Goal: Task Accomplishment & Management: Manage account settings

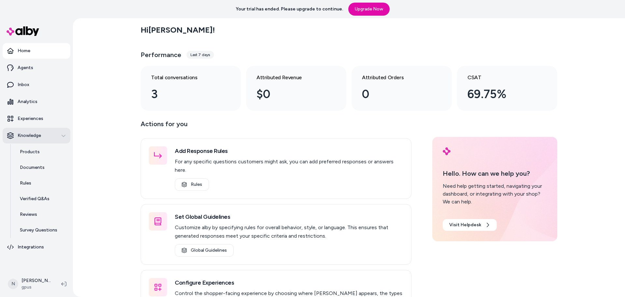
click at [67, 134] on button "Knowledge" at bounding box center [37, 136] width 68 height 16
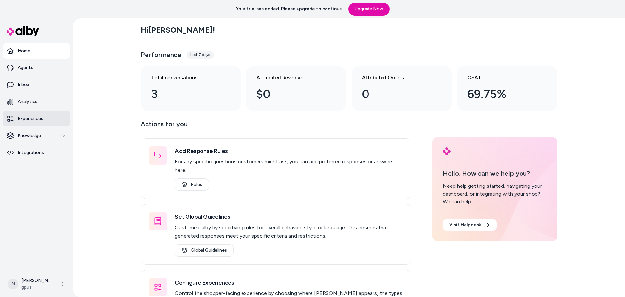
click at [37, 121] on p "Experiences" at bounding box center [31, 118] width 26 height 7
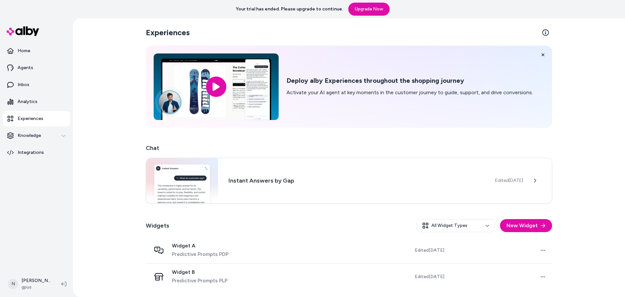
click at [116, 234] on div "Experiences Deploy alby Experiences throughout the shopping journey Activate yo…" at bounding box center [349, 157] width 552 height 279
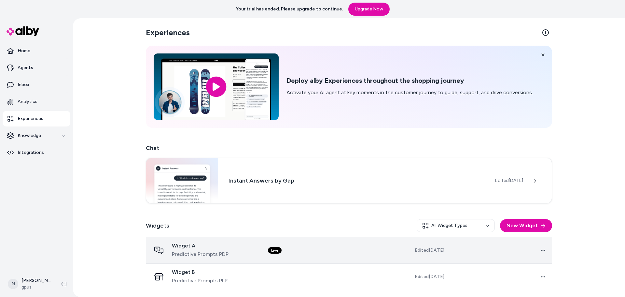
click at [192, 252] on span "Predictive Prompts PDP" at bounding box center [200, 254] width 57 height 8
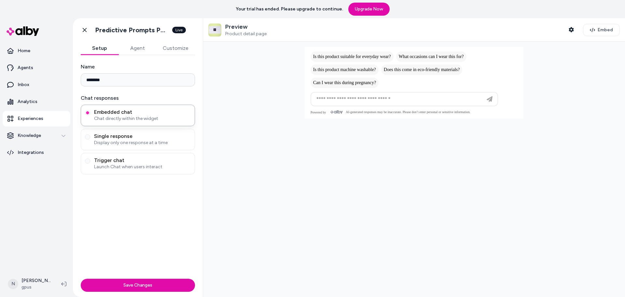
click at [174, 48] on button "Customize" at bounding box center [175, 48] width 39 height 13
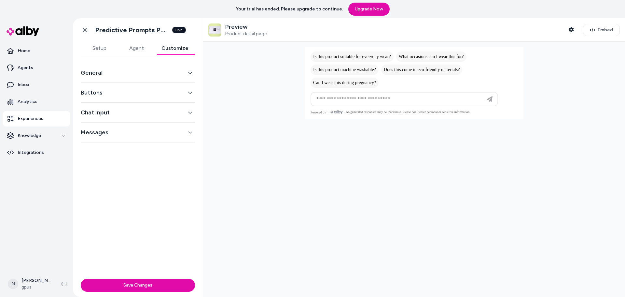
click at [146, 48] on button "Agent" at bounding box center [136, 48] width 37 height 13
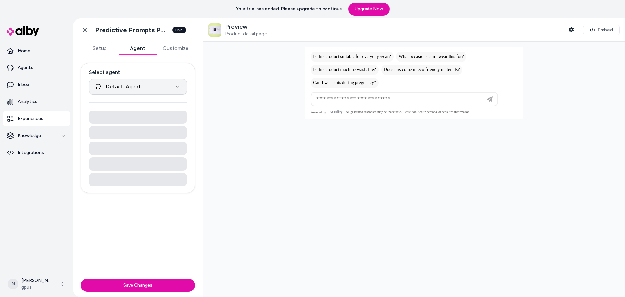
click at [177, 88] on html "**********" at bounding box center [312, 148] width 625 height 297
click at [180, 51] on html "**********" at bounding box center [312, 148] width 625 height 297
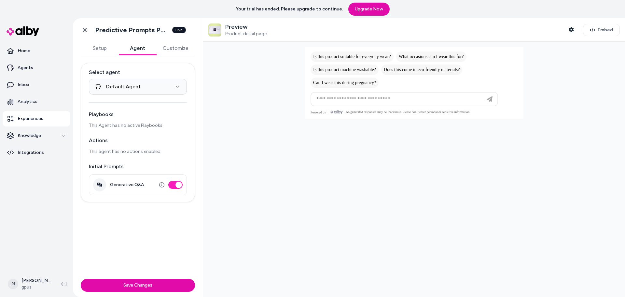
click at [176, 48] on button "Customize" at bounding box center [175, 48] width 39 height 13
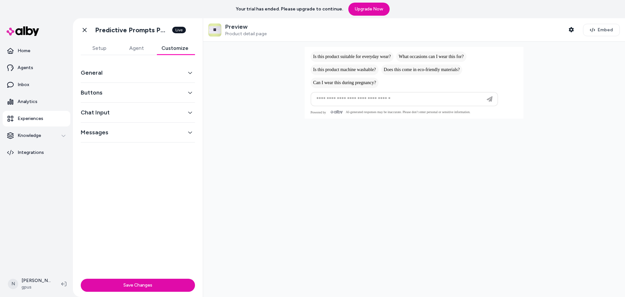
click at [239, 30] on div "Preview Product detail page" at bounding box center [245, 30] width 41 height 14
click at [574, 29] on button "Shopper Context" at bounding box center [571, 29] width 13 height 13
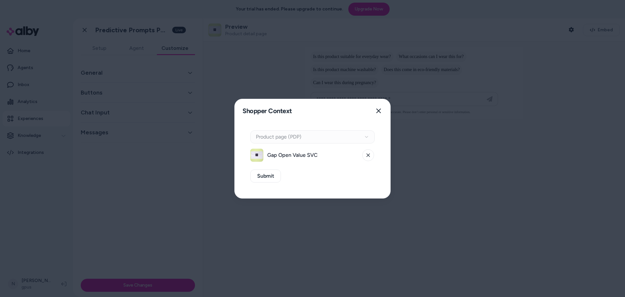
click at [293, 138] on div "Context Type Product page (PDP)" at bounding box center [312, 136] width 124 height 13
click at [375, 109] on button "Close" at bounding box center [378, 110] width 13 height 13
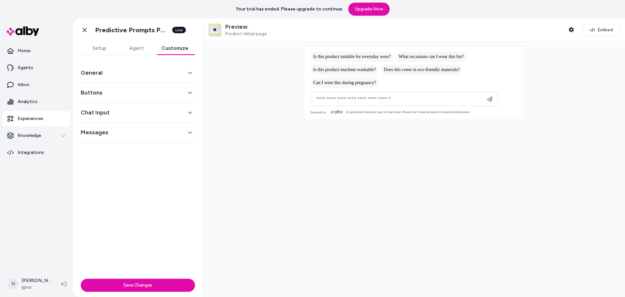
click at [122, 73] on button "General" at bounding box center [138, 72] width 114 height 9
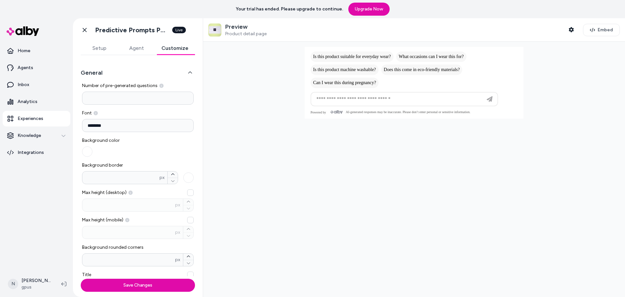
click at [120, 100] on input "*" at bounding box center [138, 98] width 112 height 13
type input "*"
click at [147, 64] on div "General Number of pre-generated questions * Font ******** Background color Back…" at bounding box center [138, 241] width 114 height 357
click at [123, 93] on input "*" at bounding box center [138, 98] width 112 height 13
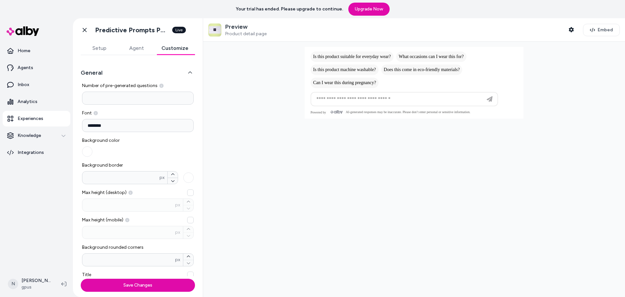
type input "*"
click at [175, 140] on div "Background color" at bounding box center [138, 147] width 112 height 20
click at [171, 175] on icon "button" at bounding box center [173, 174] width 4 height 4
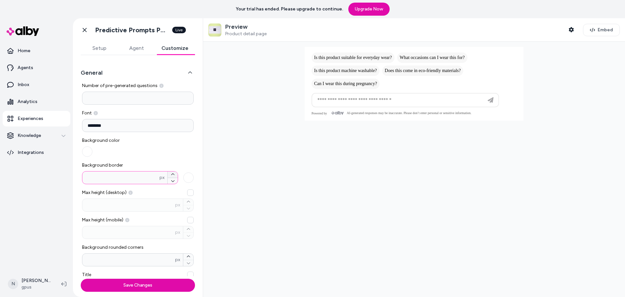
click at [171, 175] on icon "button" at bounding box center [173, 174] width 4 height 4
click at [171, 182] on icon "button" at bounding box center [173, 181] width 4 height 4
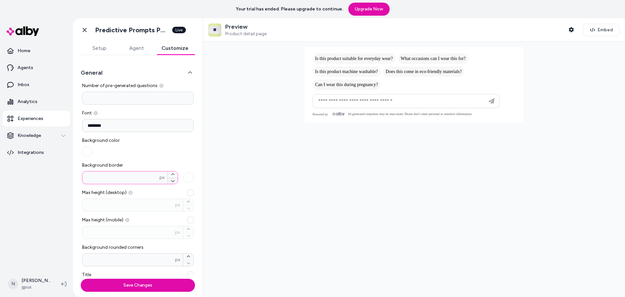
click at [171, 182] on icon "button" at bounding box center [173, 181] width 4 height 4
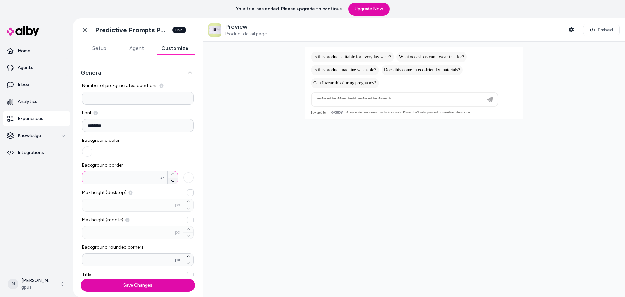
click at [171, 182] on icon "button" at bounding box center [173, 181] width 4 height 4
type input "*"
click at [161, 140] on div "Background color" at bounding box center [138, 147] width 112 height 20
click at [85, 26] on link "Go back" at bounding box center [84, 29] width 13 height 13
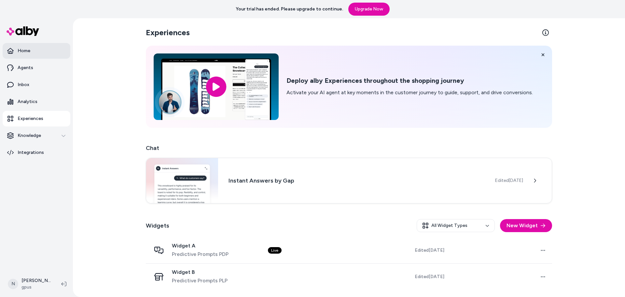
click at [31, 52] on link "Home" at bounding box center [37, 51] width 68 height 16
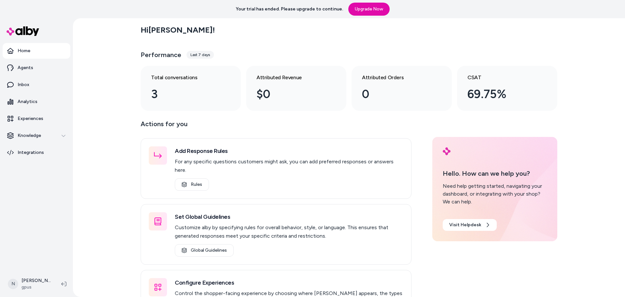
click at [95, 176] on div "Hi [PERSON_NAME] ! Performance Last 7 days Total conversations 3 Attributed Rev…" at bounding box center [349, 157] width 552 height 279
drag, startPoint x: 73, startPoint y: 164, endPoint x: 52, endPoint y: 197, distance: 39.8
click at [73, 164] on div "Home Agents Inbox Analytics Experiences Knowledge Integrations" at bounding box center [36, 144] width 73 height 252
click at [48, 195] on nav "Home Agents Inbox Analytics Experiences Knowledge Integrations" at bounding box center [37, 156] width 68 height 226
click at [42, 281] on html "Your trial has ended. Please upgrade to continue. Upgrade Now Home Agents Inbox…" at bounding box center [312, 148] width 625 height 297
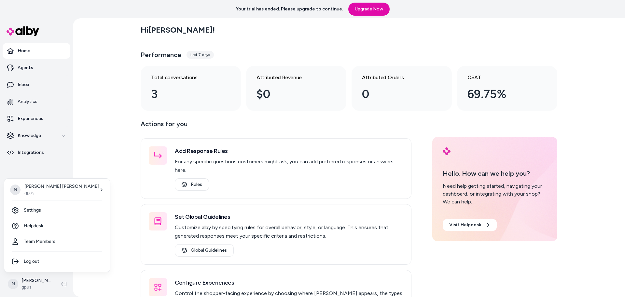
click at [111, 224] on html "Your trial has ended. Please upgrade to continue. Upgrade Now Home Agents Inbox…" at bounding box center [312, 148] width 625 height 297
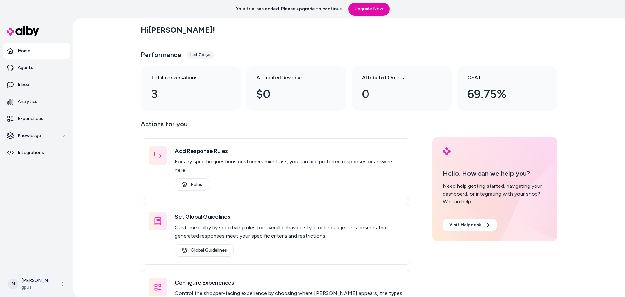
click at [28, 285] on html "Your trial has ended. Please upgrade to continue. Upgrade Now Home Agents Inbox…" at bounding box center [312, 148] width 625 height 297
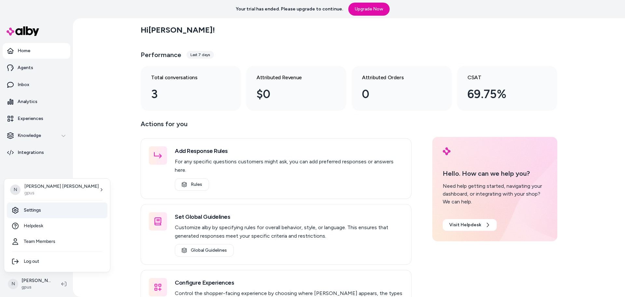
click at [45, 207] on link "Settings" at bounding box center [57, 210] width 101 height 16
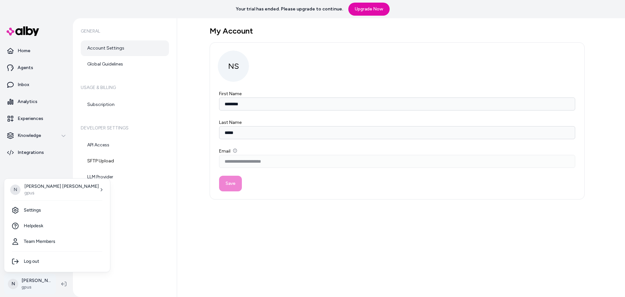
click at [45, 277] on html "**********" at bounding box center [312, 148] width 625 height 297
click at [40, 240] on link "Team Members" at bounding box center [57, 242] width 101 height 16
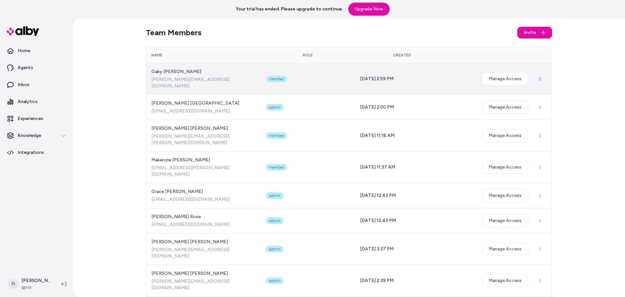
click at [536, 75] on html "Your trial has ended. Please upgrade to continue. Upgrade Now Home Agents Inbox…" at bounding box center [312, 148] width 625 height 297
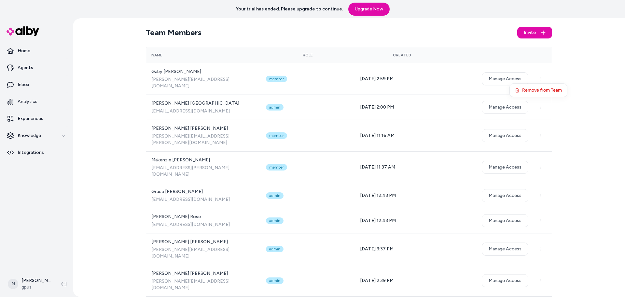
click at [509, 75] on html "Your trial has ended. Please upgrade to continue. Upgrade Now Home Agents Inbox…" at bounding box center [312, 148] width 625 height 297
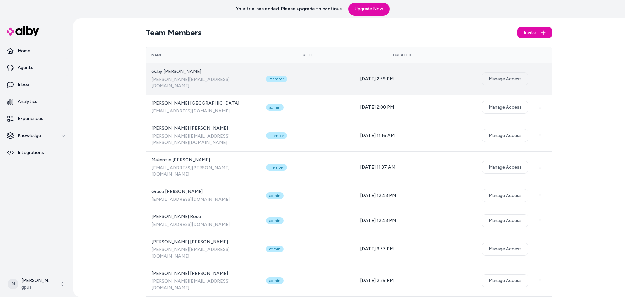
click at [492, 75] on button "Manage Access" at bounding box center [505, 78] width 47 height 13
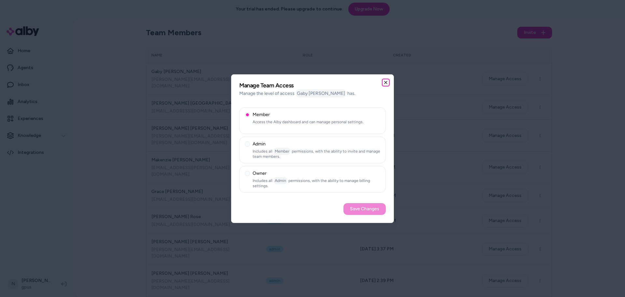
click at [386, 84] on icon "button" at bounding box center [385, 82] width 5 height 5
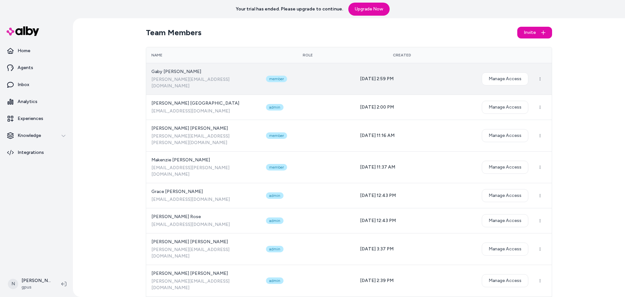
click at [256, 74] on span "Gaby Gonzalez" at bounding box center [203, 71] width 104 height 7
drag, startPoint x: 401, startPoint y: 74, endPoint x: 379, endPoint y: 75, distance: 22.8
click at [379, 75] on td "08/19/25 - 2:59 PM" at bounding box center [402, 79] width 94 height 32
click at [376, 73] on td "08/19/25 - 2:59 PM" at bounding box center [402, 79] width 94 height 32
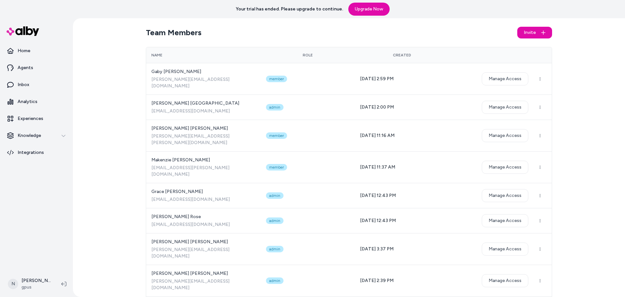
click at [600, 82] on div "Team Members Invite Name Role Created Gaby Gonzalez gabriela_a_gonzalez@gap.com…" at bounding box center [349, 157] width 552 height 279
click at [135, 98] on div "Team Members Invite Name Role Created Gaby Gonzalez gabriela_a_gonzalez@gap.com…" at bounding box center [349, 157] width 552 height 279
click at [41, 288] on html "Your trial has ended. Please upgrade to continue. Upgrade Now Home Agents Inbox…" at bounding box center [312, 148] width 625 height 297
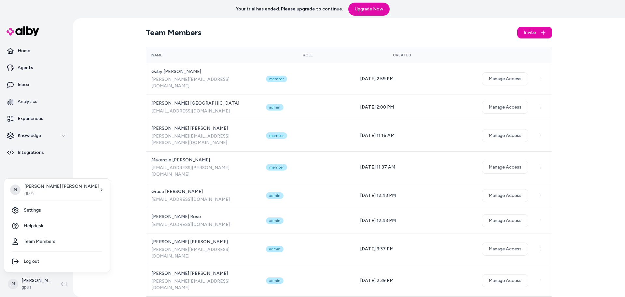
click at [108, 240] on html "Your trial has ended. Please upgrade to continue. Upgrade Now Home Agents Inbox…" at bounding box center [312, 148] width 625 height 297
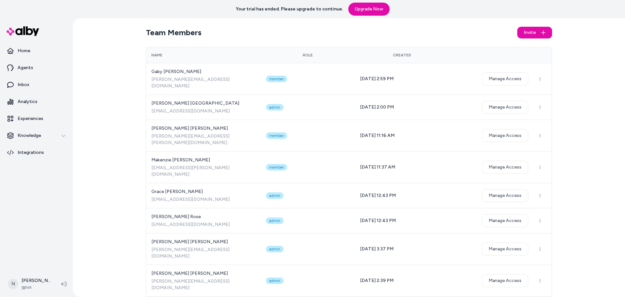
click at [48, 248] on nav "Home Agents Inbox Analytics Experiences Knowledge Integrations" at bounding box center [37, 156] width 68 height 226
click at [19, 48] on p "Home" at bounding box center [24, 51] width 13 height 7
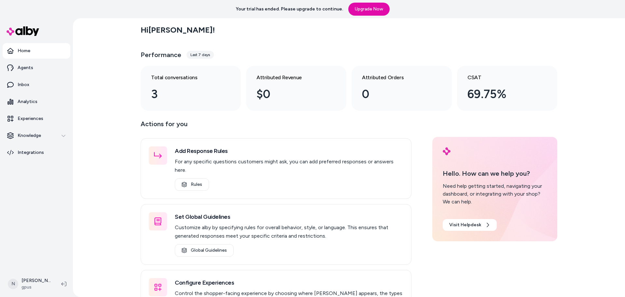
click at [104, 117] on div "Hi [PERSON_NAME] ! Performance Last 7 days Total conversations 3 Attributed Rev…" at bounding box center [349, 157] width 552 height 279
click at [43, 278] on html "Your trial has ended. Please upgrade to continue. Upgrade Now Home Agents Inbox…" at bounding box center [312, 148] width 625 height 297
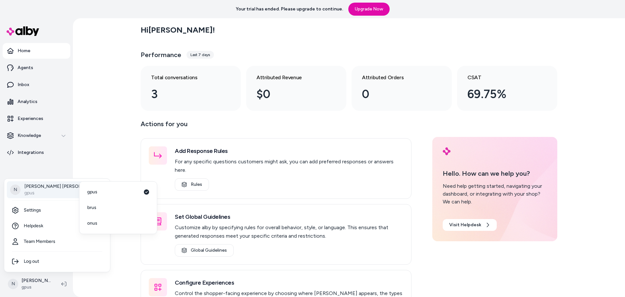
click at [47, 194] on p "gpus" at bounding box center [61, 193] width 75 height 7
click at [111, 208] on link "brus" at bounding box center [118, 208] width 72 height 16
click at [28, 284] on html "Your trial has ended. Please upgrade to continue. Upgrade Now Home Agents Inbox…" at bounding box center [312, 148] width 625 height 297
click at [95, 190] on span "gpus" at bounding box center [92, 192] width 10 height 7
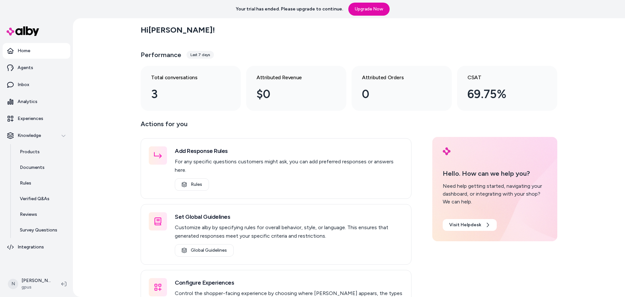
click at [94, 182] on div "Hi [PERSON_NAME] ! Performance Last 7 days Total conversations 3 Attributed Rev…" at bounding box center [349, 157] width 552 height 279
click at [93, 148] on div "Hi [PERSON_NAME] ! Performance Last 7 days Total conversations 3 Attributed Rev…" at bounding box center [349, 157] width 552 height 279
click at [106, 124] on div "Hi [PERSON_NAME] ! Performance Last 7 days Total conversations 3 Attributed Rev…" at bounding box center [349, 157] width 552 height 279
click at [119, 140] on div "Hi [PERSON_NAME] ! Performance Last 7 days Total conversations 3 Attributed Rev…" at bounding box center [349, 157] width 552 height 279
click at [108, 174] on div "Hi [PERSON_NAME] ! Performance Last 7 days Total conversations 3 Attributed Rev…" at bounding box center [349, 157] width 552 height 279
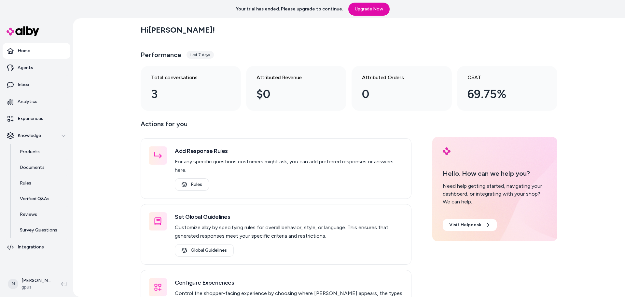
click at [109, 163] on div "Hi [PERSON_NAME] ! Performance Last 7 days Total conversations 3 Attributed Rev…" at bounding box center [349, 157] width 552 height 279
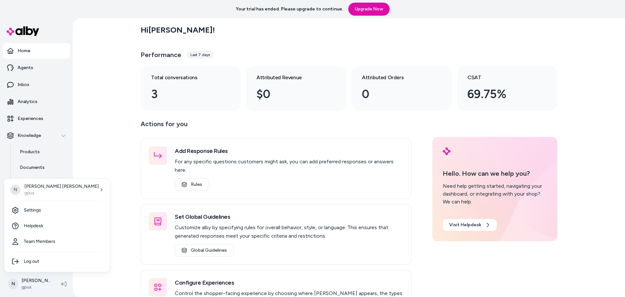
click at [31, 284] on html "Your trial has ended. Please upgrade to continue. Upgrade Now Home Agents Inbox…" at bounding box center [312, 148] width 625 height 297
click at [99, 192] on link "gpus" at bounding box center [118, 192] width 72 height 16
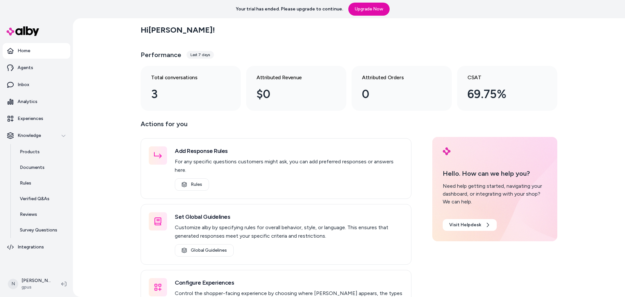
click at [106, 128] on div "Hi [PERSON_NAME] ! Performance Last 7 days Total conversations 3 Attributed Rev…" at bounding box center [349, 157] width 552 height 279
click at [21, 118] on p "Experiences" at bounding box center [31, 118] width 26 height 7
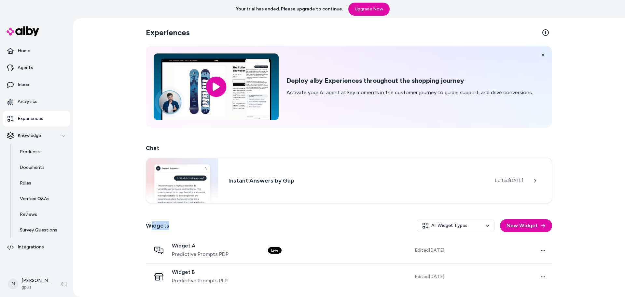
drag, startPoint x: 149, startPoint y: 225, endPoint x: 201, endPoint y: 225, distance: 51.5
click at [201, 225] on div "Widgets All Widget Types New Widget" at bounding box center [349, 225] width 407 height 23
click at [207, 225] on div "Widgets All Widget Types New Widget" at bounding box center [349, 225] width 407 height 23
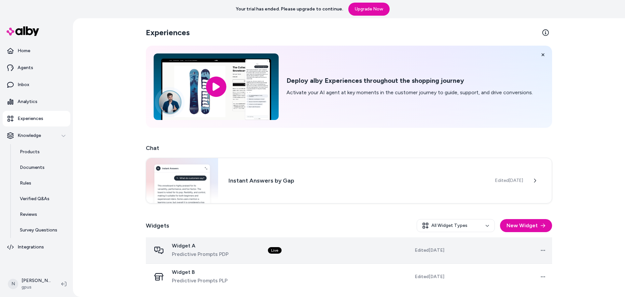
click at [246, 253] on div "Widget A Predictive Prompts PDP" at bounding box center [204, 250] width 107 height 16
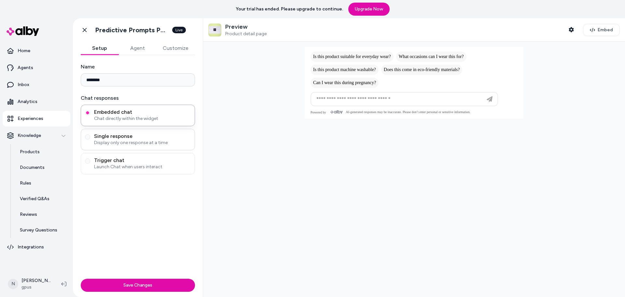
click at [116, 141] on span "Display only one response at a time" at bounding box center [142, 142] width 97 height 7
click at [90, 139] on button "Single response Display only one response at a time" at bounding box center [87, 136] width 5 height 5
click at [122, 210] on div "Name ******** Chat responses Embedded chat Chat directly within the widget Sing…" at bounding box center [138, 165] width 130 height 221
click at [116, 116] on span "Chat directly within the widget" at bounding box center [142, 118] width 97 height 7
click at [90, 115] on button "Embedded chat Chat directly within the widget" at bounding box center [87, 112] width 5 height 5
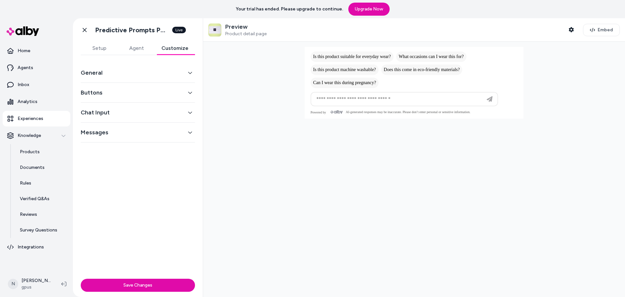
click at [173, 48] on button "Customize" at bounding box center [175, 48] width 40 height 13
click at [147, 180] on div "General Buttons Chat Input Messages" at bounding box center [138, 165] width 130 height 221
click at [177, 72] on button "General" at bounding box center [138, 72] width 114 height 9
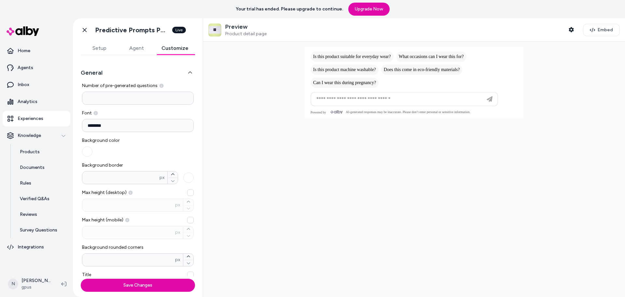
click at [148, 153] on div "Background color" at bounding box center [138, 147] width 112 height 20
click at [188, 72] on icon "button" at bounding box center [190, 72] width 5 height 5
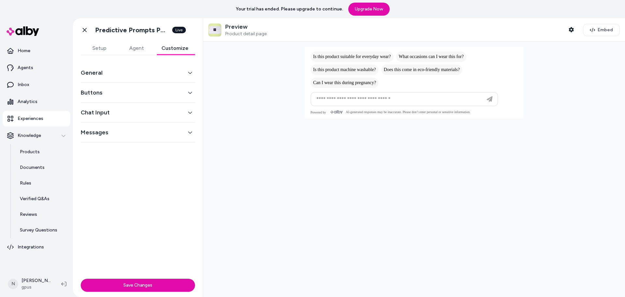
click at [191, 73] on icon "button" at bounding box center [190, 72] width 5 height 5
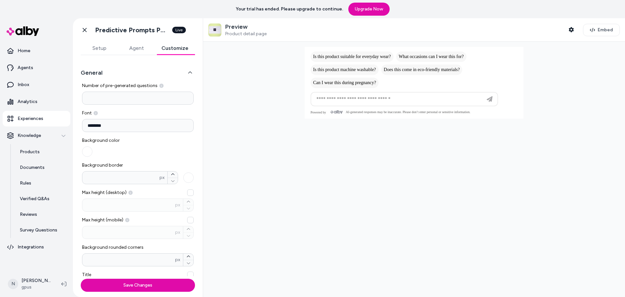
click at [107, 100] on input "*" at bounding box center [138, 98] width 112 height 13
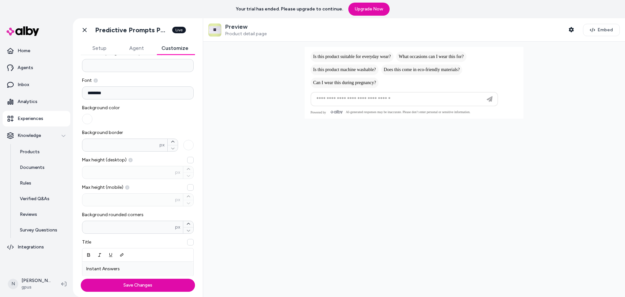
click at [87, 119] on button "button" at bounding box center [87, 119] width 10 height 10
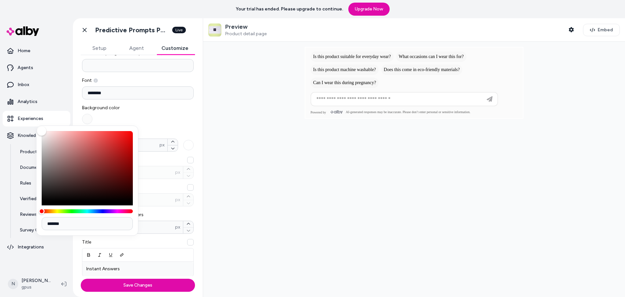
type input "*******"
drag, startPoint x: 50, startPoint y: 159, endPoint x: 34, endPoint y: 126, distance: 37.1
click at [34, 126] on body "Your trial has ended. Please upgrade to continue. Upgrade Now Home Agents Inbox…" at bounding box center [312, 148] width 625 height 297
click at [158, 103] on div "Number of pre-generated questions * Font ******** Background color Background b…" at bounding box center [138, 216] width 112 height 332
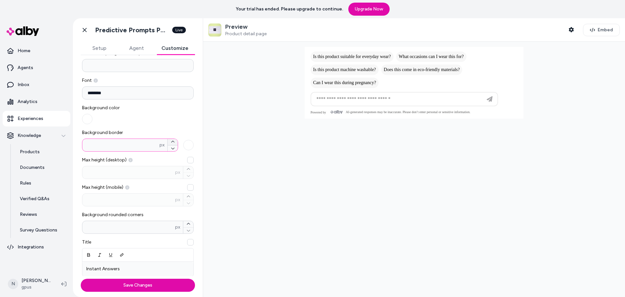
click at [171, 141] on icon "button" at bounding box center [173, 142] width 4 height 4
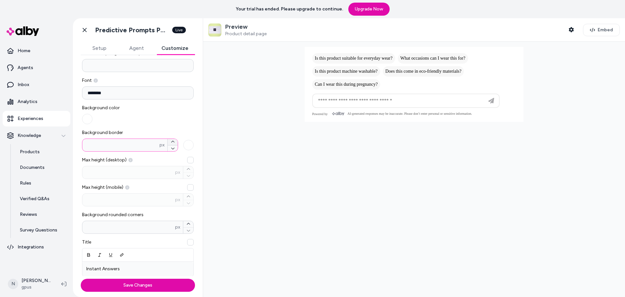
click at [171, 141] on icon "button" at bounding box center [173, 142] width 4 height 4
type input "*"
click at [86, 119] on button "button" at bounding box center [87, 119] width 10 height 10
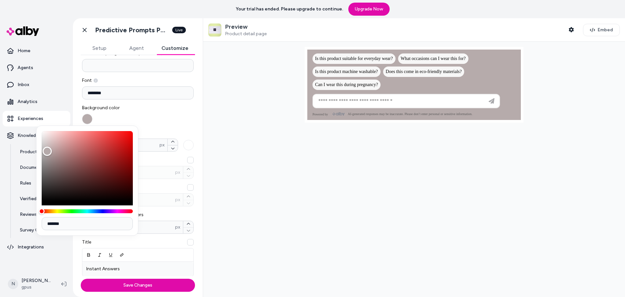
click at [47, 151] on div "Color" at bounding box center [87, 166] width 91 height 70
click at [41, 135] on div "*******" at bounding box center [87, 180] width 102 height 110
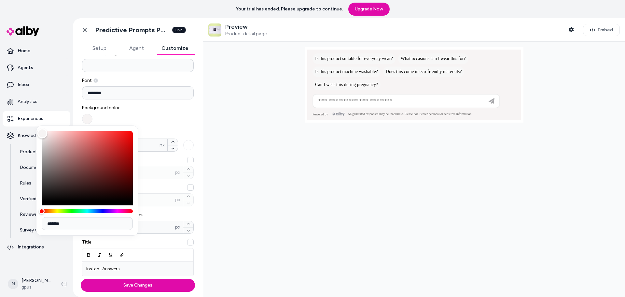
type input "*******"
drag, startPoint x: 45, startPoint y: 136, endPoint x: 42, endPoint y: 133, distance: 3.9
click at [42, 133] on div "Color" at bounding box center [87, 166] width 91 height 70
click at [174, 109] on div "Background color" at bounding box center [138, 115] width 112 height 20
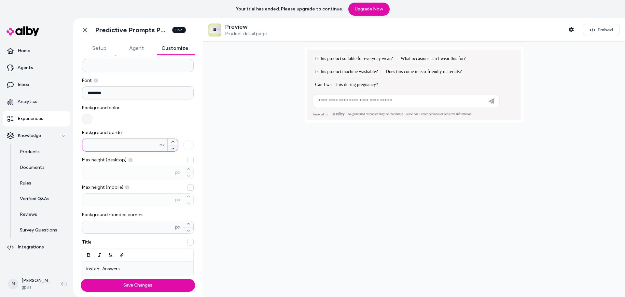
click at [171, 149] on icon "button" at bounding box center [173, 148] width 4 height 4
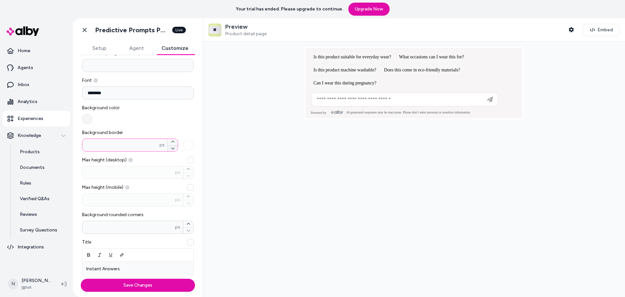
click at [171, 149] on icon "button" at bounding box center [173, 148] width 4 height 4
type input "*"
click at [184, 142] on button "Background border * px" at bounding box center [188, 145] width 10 height 10
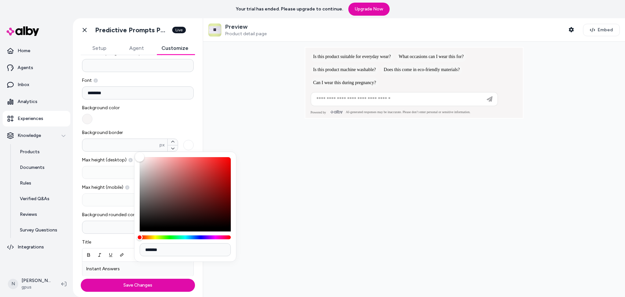
type input "*******"
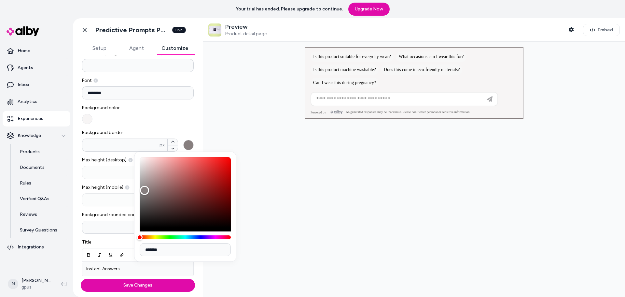
click at [145, 190] on div "Color" at bounding box center [185, 192] width 91 height 70
click at [171, 140] on icon "button" at bounding box center [173, 142] width 4 height 4
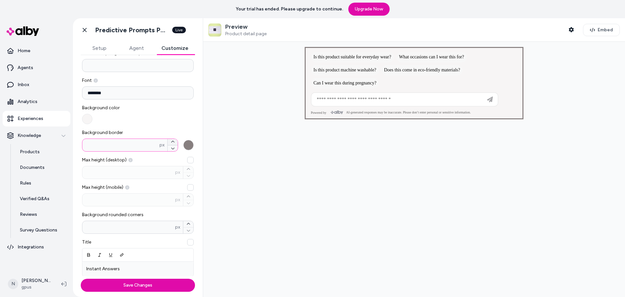
click at [171, 140] on icon "button" at bounding box center [173, 142] width 4 height 4
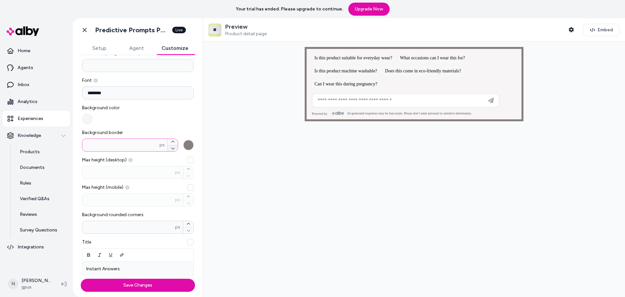
click at [172, 147] on button "Background border * px" at bounding box center [173, 148] width 10 height 7
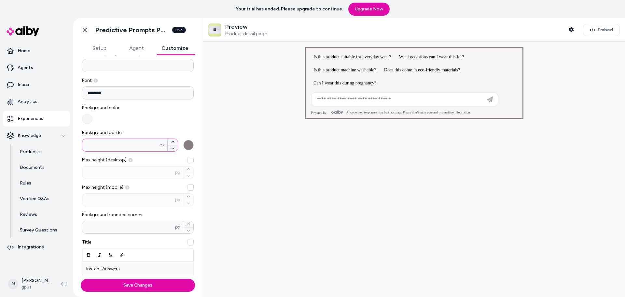
click at [172, 147] on button "Background border * px" at bounding box center [173, 148] width 10 height 7
type input "*"
click at [170, 122] on div "Background color" at bounding box center [138, 115] width 112 height 20
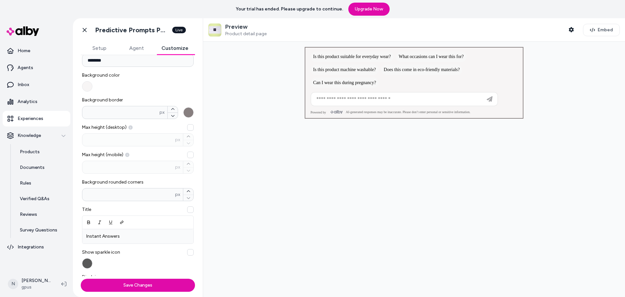
click at [187, 128] on button "Max height (desktop) px" at bounding box center [190, 127] width 7 height 7
type input "***"
click at [187, 128] on button "Max height (desktop) *** px" at bounding box center [190, 127] width 7 height 7
drag, startPoint x: 102, startPoint y: 126, endPoint x: 117, endPoint y: 126, distance: 14.7
click at [106, 126] on span "Max height (desktop)" at bounding box center [138, 127] width 112 height 7
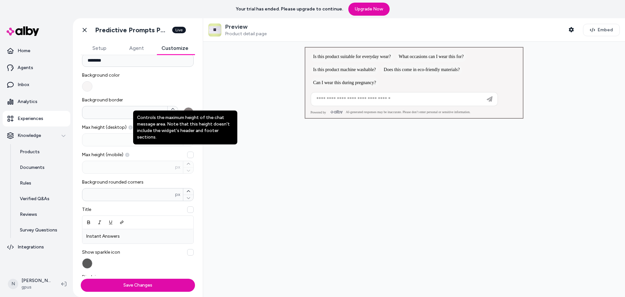
click at [155, 126] on p "Controls the maximum height of the chat message area. Note that this height doe…" at bounding box center [185, 127] width 96 height 26
click at [187, 126] on button "Max height (desktop) Controls the maximum height of the chat message area. Note…" at bounding box center [190, 127] width 7 height 7
type input "***"
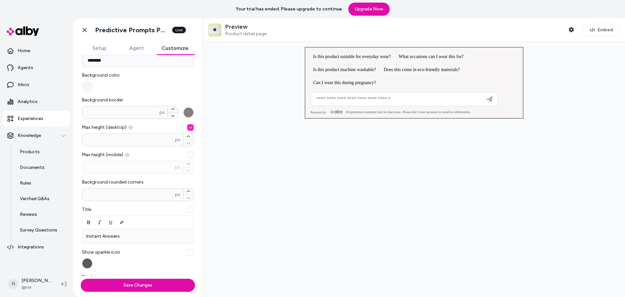
click at [102, 129] on span "Max height (desktop)" at bounding box center [138, 127] width 112 height 7
click at [187, 129] on button "Max height (desktop) *** px" at bounding box center [190, 127] width 7 height 7
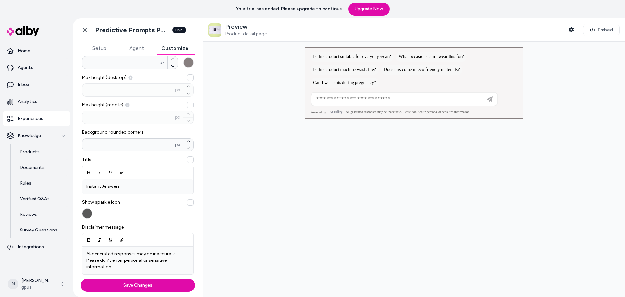
scroll to position [130, 0]
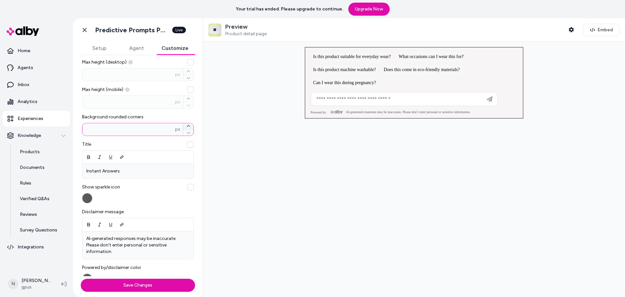
click at [187, 126] on icon "button" at bounding box center [188, 126] width 3 height 2
click at [187, 127] on icon "button" at bounding box center [189, 126] width 4 height 4
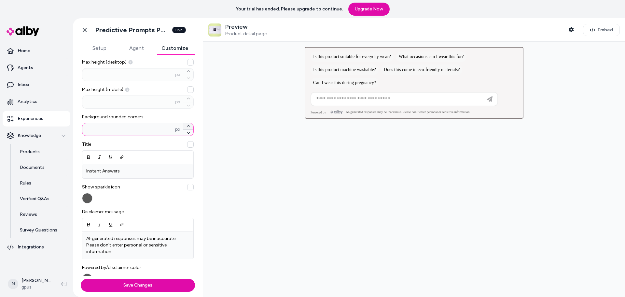
click at [187, 127] on icon "button" at bounding box center [189, 126] width 4 height 4
type input "*"
click at [137, 114] on span "Background rounded corners" at bounding box center [138, 117] width 112 height 7
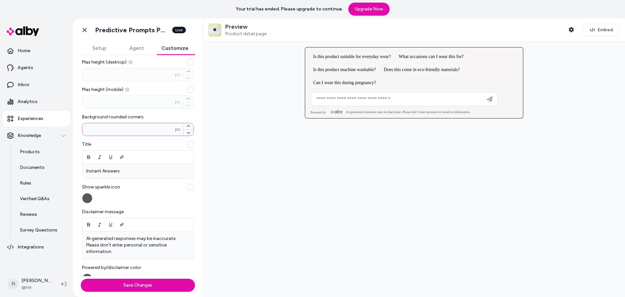
click at [137, 126] on input "*" at bounding box center [128, 129] width 93 height 7
click at [139, 170] on p "Instant Answers" at bounding box center [137, 171] width 103 height 7
click at [187, 144] on button "button" at bounding box center [190, 144] width 7 height 7
click at [138, 172] on p "Instant Answers" at bounding box center [137, 171] width 103 height 7
click at [141, 203] on div "Show sparkle icon" at bounding box center [138, 194] width 112 height 20
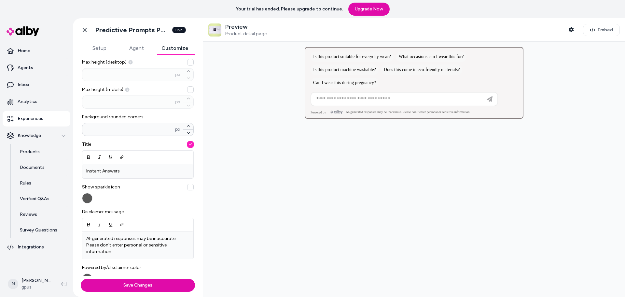
click at [187, 143] on button "button" at bounding box center [190, 144] width 7 height 7
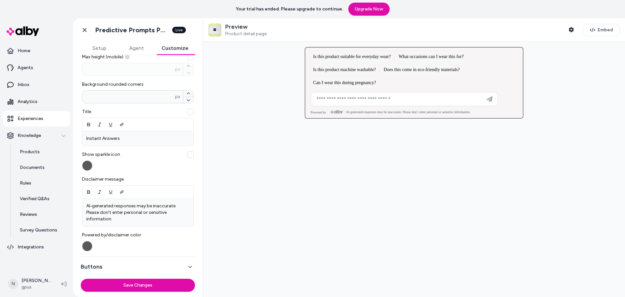
click at [188, 154] on button "button" at bounding box center [190, 154] width 7 height 7
click at [149, 171] on div "Number of pre-generated questions * Font ******** Background color Background b…" at bounding box center [138, 86] width 112 height 332
click at [189, 153] on button "button" at bounding box center [190, 154] width 7 height 7
click at [140, 157] on span "Show sparkle icon" at bounding box center [138, 154] width 112 height 7
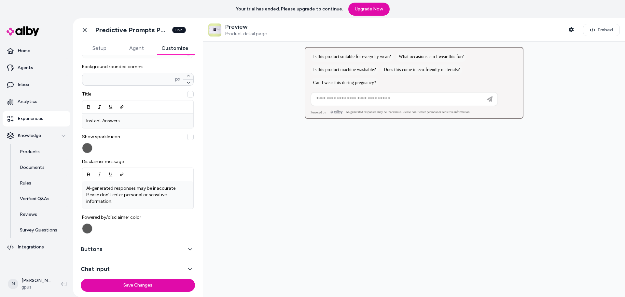
scroll to position [195, 0]
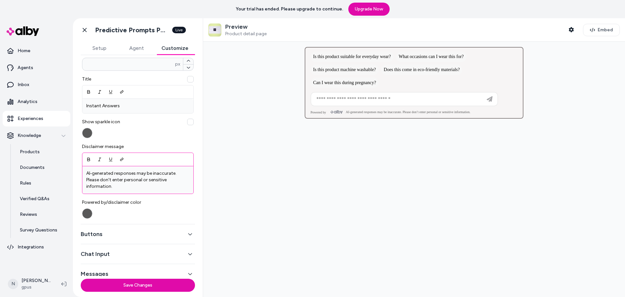
click at [107, 184] on p "AI‑generated responses may be inaccurate. Please don’t enter personal or sensit…" at bounding box center [137, 180] width 103 height 20
drag, startPoint x: 350, startPoint y: 111, endPoint x: 467, endPoint y: 111, distance: 117.3
click at [467, 111] on p "AI‑generated responses may be inaccurate. Please don’t enter personal or sensit…" at bounding box center [408, 112] width 125 height 4
click at [131, 186] on p "AI‑generated responses may be inaccurate. Please don’t enter personal or sensit…" at bounding box center [137, 180] width 103 height 20
drag, startPoint x: 355, startPoint y: 112, endPoint x: 453, endPoint y: 112, distance: 97.7
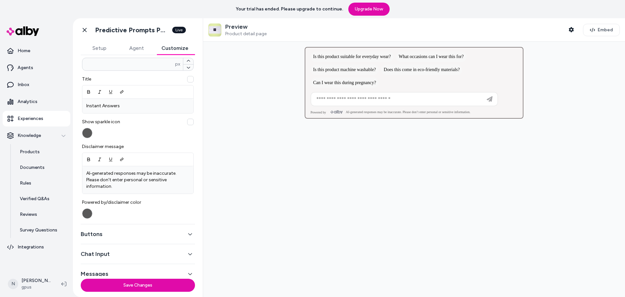
click at [453, 112] on p "AI‑generated responses may be inaccurate. Please don’t enter personal or sensit…" at bounding box center [408, 112] width 125 height 4
click at [147, 189] on p "AI‑generated responses may be inaccurate. Please don’t enter personal or sensit…" at bounding box center [137, 180] width 103 height 20
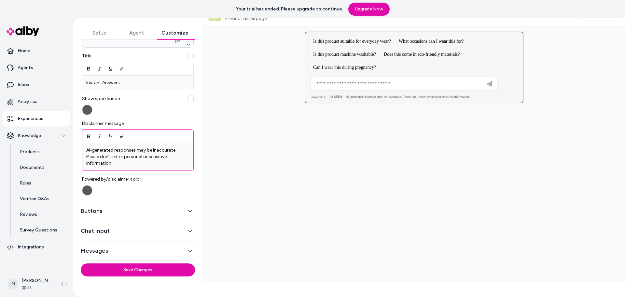
scroll to position [24, 0]
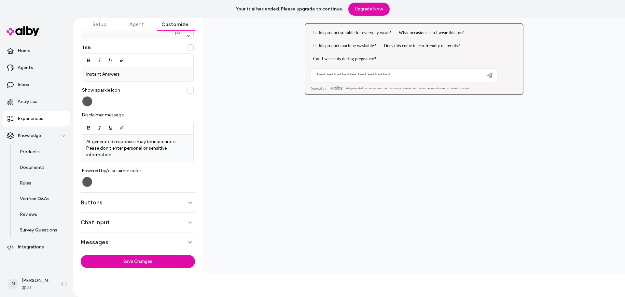
click at [174, 203] on button "Buttons" at bounding box center [138, 202] width 114 height 9
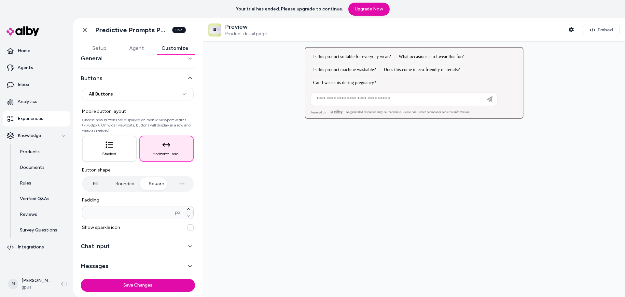
scroll to position [0, 0]
click at [574, 31] on button "Shopper Context" at bounding box center [571, 29] width 13 height 13
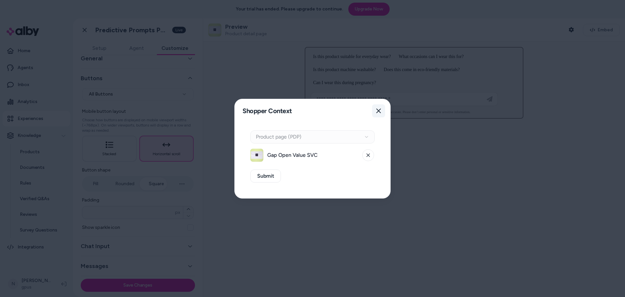
click at [381, 109] on icon "button" at bounding box center [378, 110] width 5 height 5
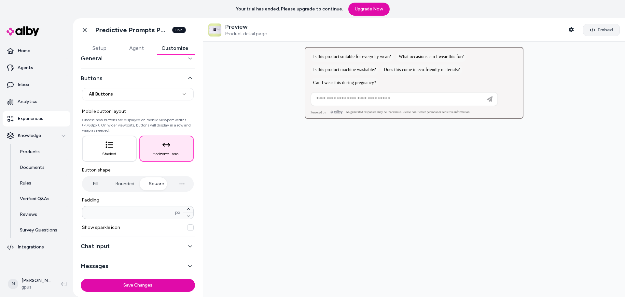
click at [601, 25] on button "Embed" at bounding box center [601, 30] width 37 height 12
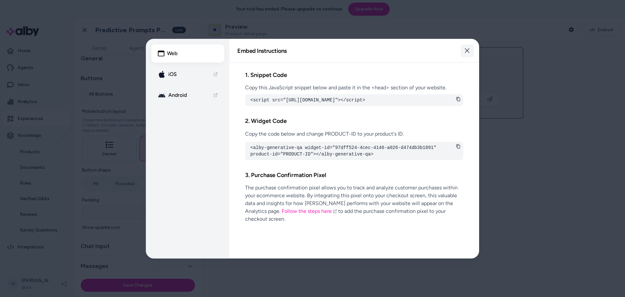
click at [466, 49] on icon "button" at bounding box center [467, 50] width 5 height 5
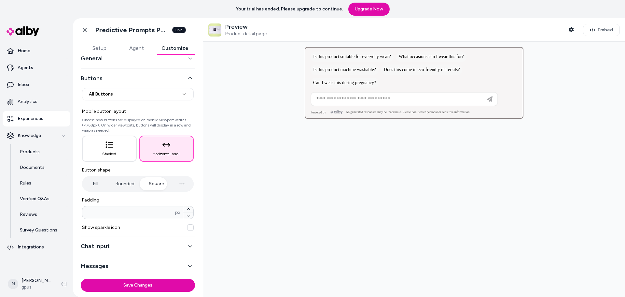
click at [222, 26] on div "Preview Product detail page" at bounding box center [237, 30] width 58 height 14
click at [109, 145] on icon "button" at bounding box center [110, 145] width 8 height 8
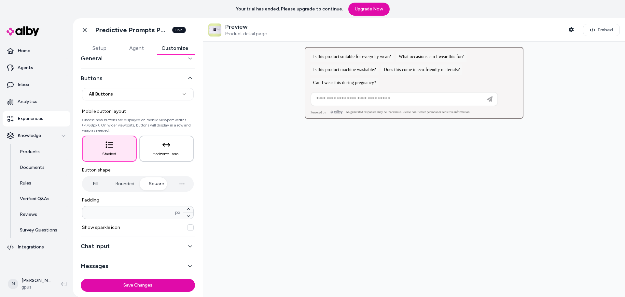
click at [168, 155] on span "Horizontal scroll" at bounding box center [167, 153] width 28 height 5
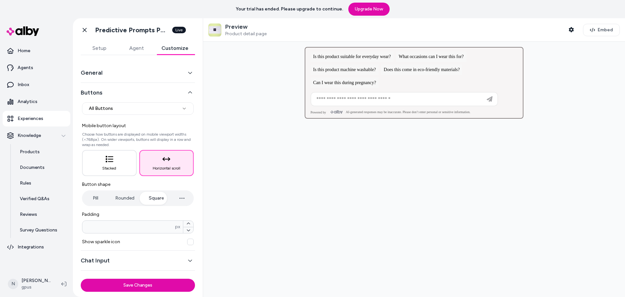
click at [178, 74] on button "General" at bounding box center [138, 72] width 114 height 9
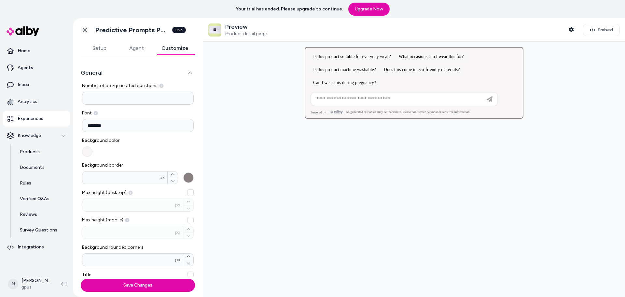
click at [85, 151] on button "button" at bounding box center [87, 151] width 10 height 10
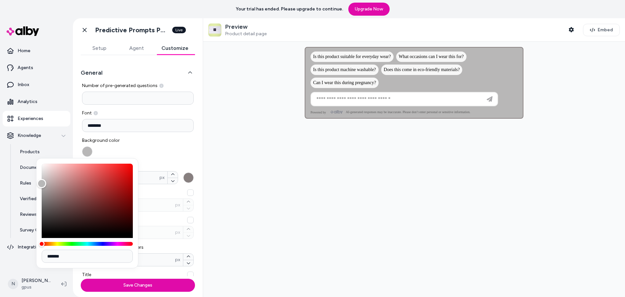
type input "*******"
drag, startPoint x: 45, startPoint y: 174, endPoint x: 41, endPoint y: 183, distance: 10.0
click at [42, 183] on div "Color" at bounding box center [87, 199] width 91 height 70
click at [172, 139] on div "Background color" at bounding box center [138, 147] width 112 height 20
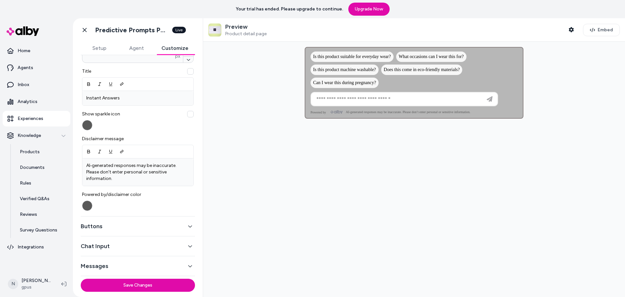
click at [100, 226] on button "Buttons" at bounding box center [138, 226] width 114 height 9
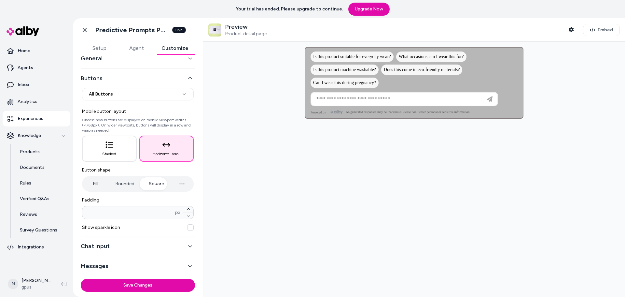
scroll to position [14, 0]
click at [121, 180] on button "Rounded" at bounding box center [125, 183] width 32 height 13
click at [96, 185] on button "Pill" at bounding box center [95, 183] width 24 height 13
click at [112, 181] on button "Rounded" at bounding box center [125, 183] width 32 height 13
click at [151, 183] on button "Square" at bounding box center [156, 183] width 28 height 13
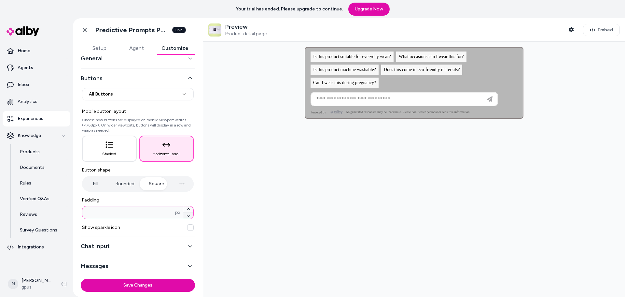
click at [187, 215] on icon "button" at bounding box center [188, 216] width 3 height 2
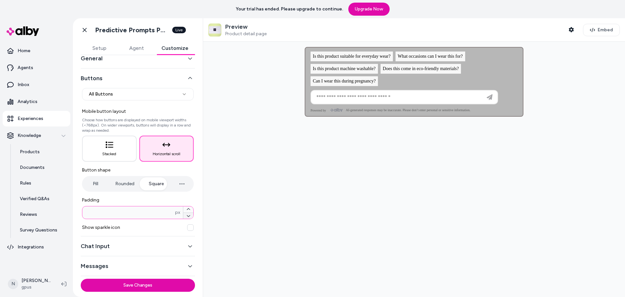
click at [187, 215] on icon "button" at bounding box center [188, 216] width 3 height 2
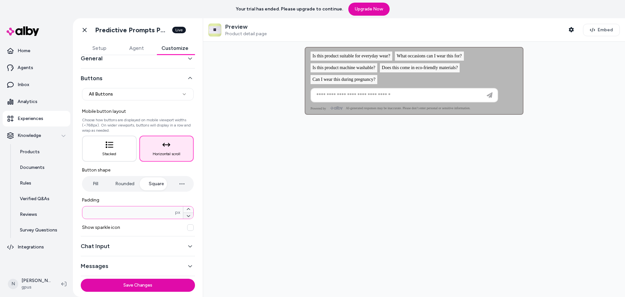
click at [187, 215] on icon "button" at bounding box center [188, 216] width 3 height 2
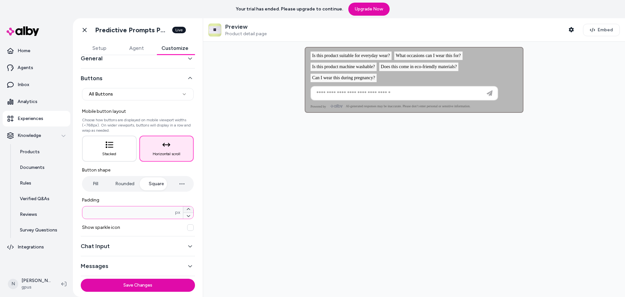
click at [187, 209] on icon "button" at bounding box center [189, 209] width 4 height 4
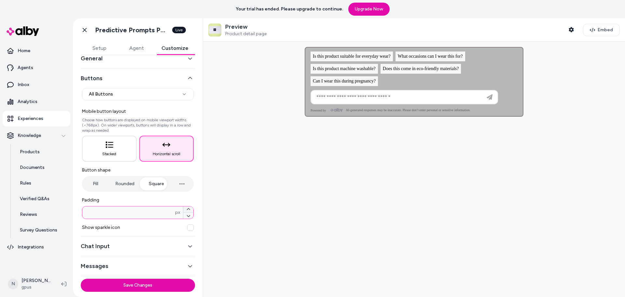
click at [187, 209] on icon "button" at bounding box center [189, 209] width 4 height 4
type input "*"
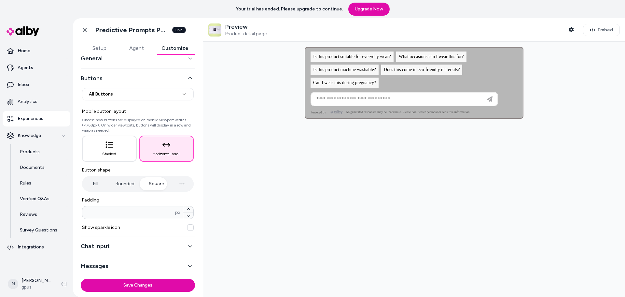
click at [127, 199] on label "Padding" at bounding box center [138, 200] width 112 height 7
click at [187, 227] on button "button" at bounding box center [190, 227] width 7 height 7
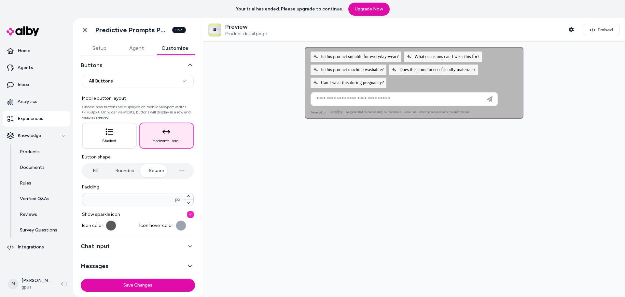
click at [190, 213] on button "button" at bounding box center [190, 214] width 7 height 7
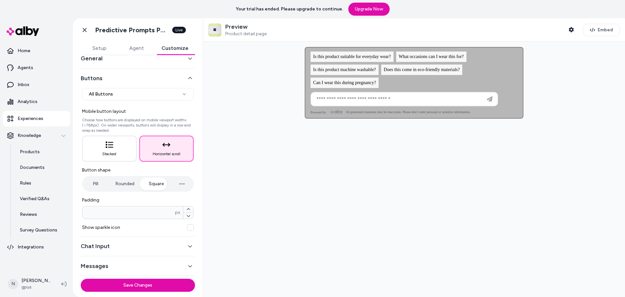
scroll to position [14, 0]
click at [162, 246] on button "Chat Input" at bounding box center [138, 245] width 114 height 9
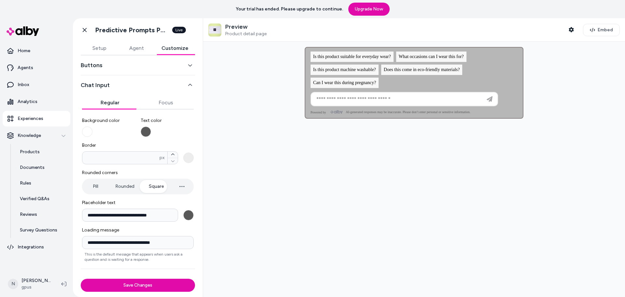
scroll to position [40, 0]
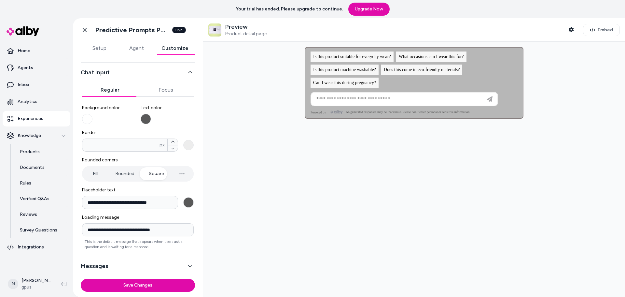
click at [127, 201] on input "**********" at bounding box center [130, 202] width 96 height 13
click at [135, 200] on input "**********" at bounding box center [130, 202] width 96 height 13
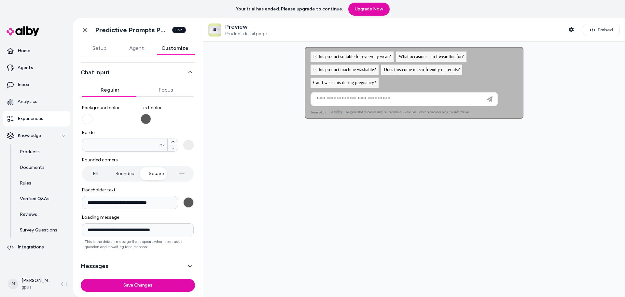
click at [135, 200] on input "**********" at bounding box center [130, 202] width 96 height 13
type input "*"
click at [122, 131] on span "Border" at bounding box center [138, 132] width 112 height 7
click at [122, 142] on input "*" at bounding box center [120, 145] width 77 height 7
click at [188, 204] on button "Placeholder text" at bounding box center [188, 202] width 10 height 10
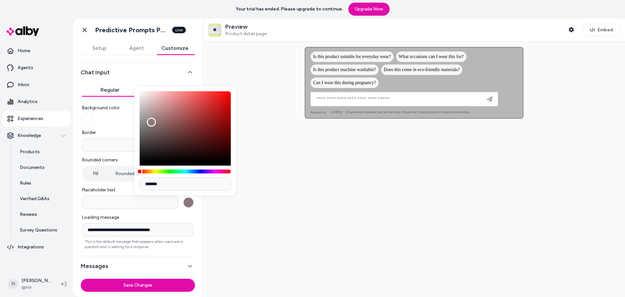
type input "*******"
drag, startPoint x: 220, startPoint y: 106, endPoint x: 148, endPoint y: 117, distance: 72.5
click at [148, 117] on div "Color" at bounding box center [185, 126] width 91 height 70
click at [90, 189] on span "Placeholder text" at bounding box center [138, 190] width 112 height 7
click at [90, 196] on input "Placeholder text" at bounding box center [130, 202] width 96 height 13
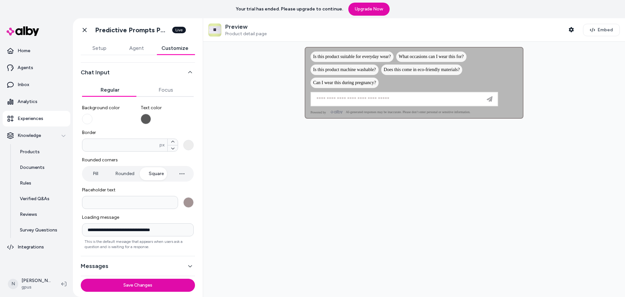
click at [120, 233] on input "**********" at bounding box center [138, 229] width 112 height 13
click at [368, 102] on input at bounding box center [398, 99] width 171 height 8
click at [354, 56] on span "Is this product suitable for everyday wear?" at bounding box center [352, 56] width 78 height 5
type input "**********"
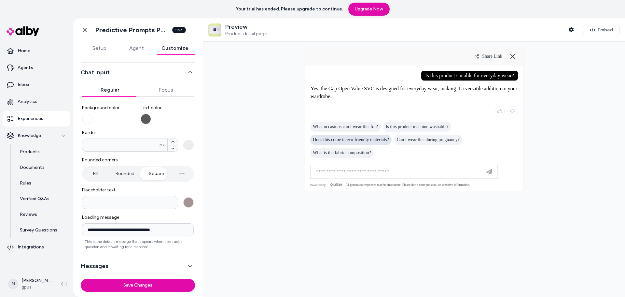
click at [350, 140] on span "Does this come in eco-friendly materials?" at bounding box center [351, 139] width 76 height 5
type input "**********"
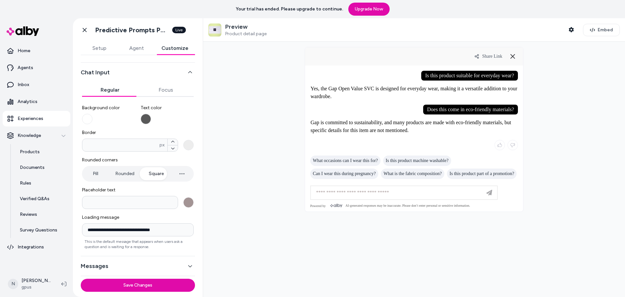
click at [150, 264] on button "Messages" at bounding box center [138, 265] width 114 height 9
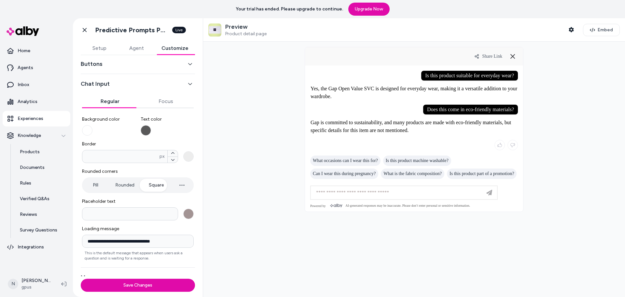
scroll to position [25, 0]
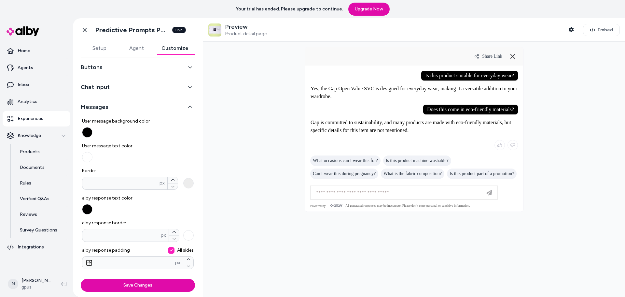
click at [85, 131] on button "User message background color" at bounding box center [87, 132] width 10 height 10
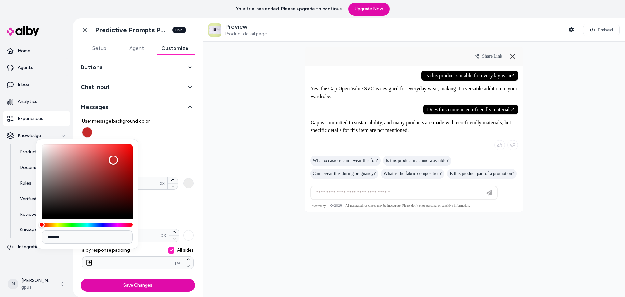
type input "*******"
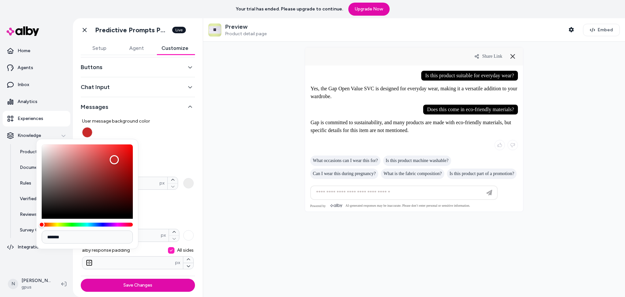
type input "*******"
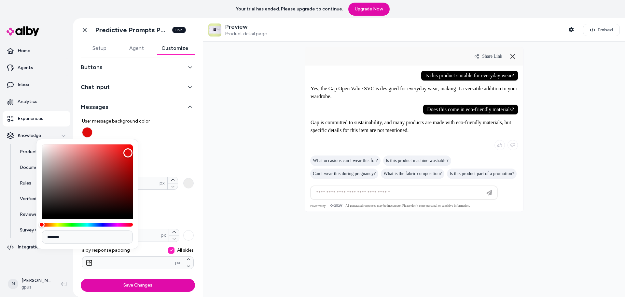
type input "*******"
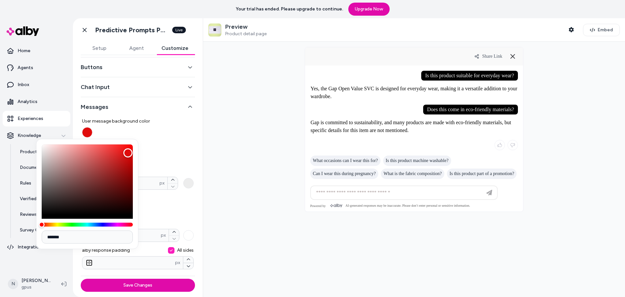
drag, startPoint x: 113, startPoint y: 160, endPoint x: 99, endPoint y: 156, distance: 14.5
click at [99, 156] on div "Color" at bounding box center [87, 179] width 91 height 70
type input "*******"
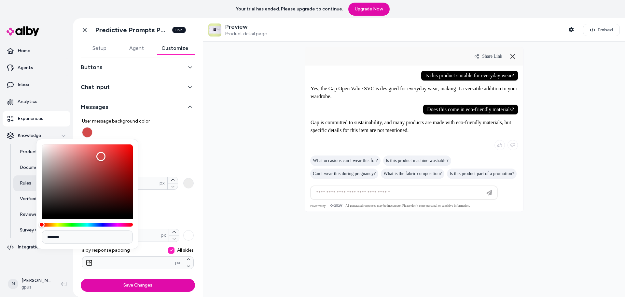
type input "*******"
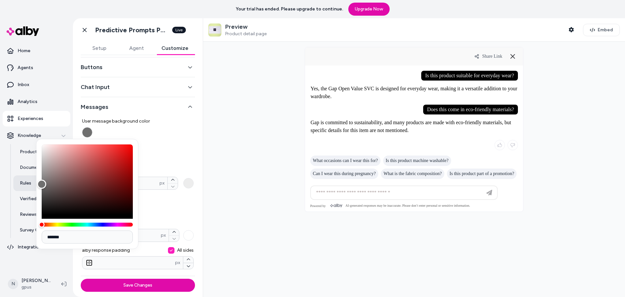
type input "*******"
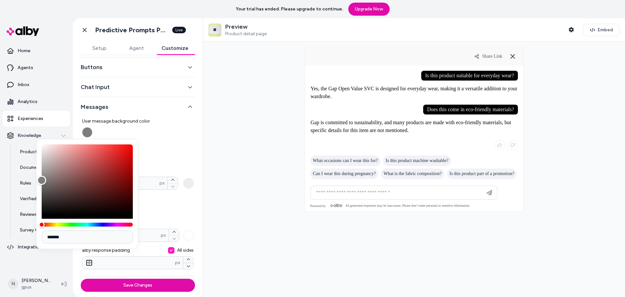
type input "*******"
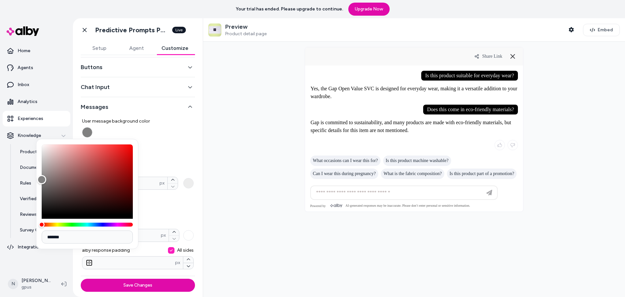
type input "*******"
drag, startPoint x: 101, startPoint y: 156, endPoint x: 54, endPoint y: 179, distance: 52.2
click at [54, 179] on div "Color" at bounding box center [53, 178] width 9 height 9
type input "*******"
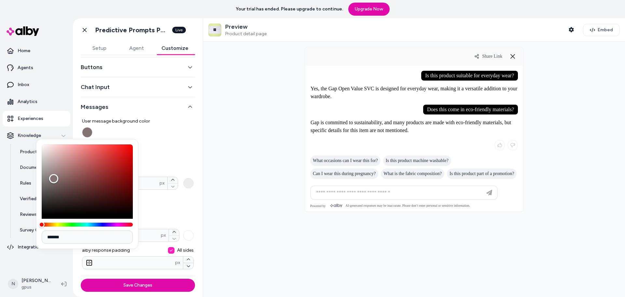
type input "*******"
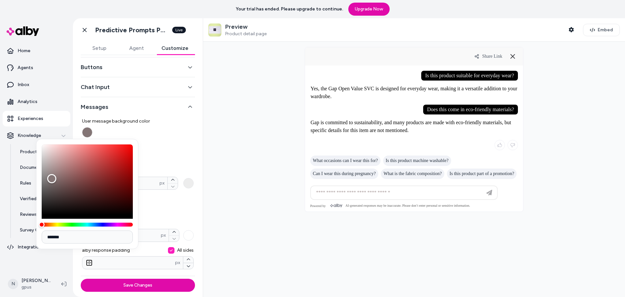
type input "*******"
drag, startPoint x: 52, startPoint y: 179, endPoint x: 54, endPoint y: 190, distance: 11.9
click at [54, 190] on div "Color" at bounding box center [54, 190] width 9 height 9
click at [163, 136] on label "User message background color" at bounding box center [138, 128] width 112 height 20
click at [93, 136] on button "User message background color" at bounding box center [87, 132] width 10 height 10
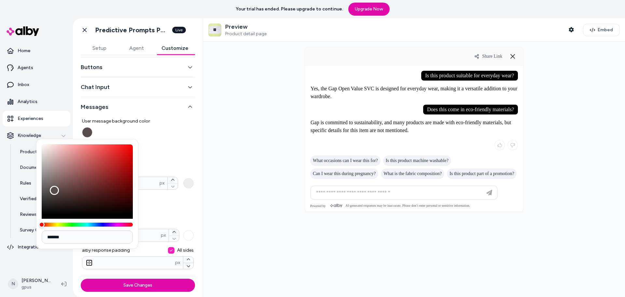
click at [167, 150] on label "User message text color" at bounding box center [138, 153] width 112 height 20
click at [93, 152] on button "User message text color" at bounding box center [87, 157] width 10 height 10
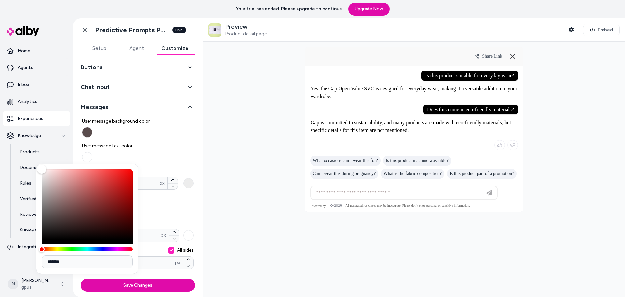
click at [167, 150] on label "User message text color" at bounding box center [138, 153] width 112 height 20
click at [93, 152] on button "User message text color" at bounding box center [87, 157] width 10 height 10
click at [167, 150] on label "User message text color" at bounding box center [138, 153] width 112 height 20
click at [93, 152] on button "User message text color" at bounding box center [87, 157] width 10 height 10
type input "*******"
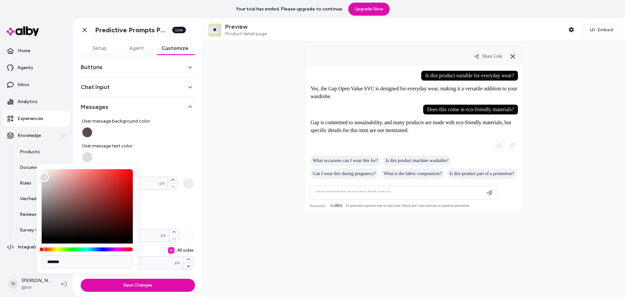
click at [44, 177] on div "Color" at bounding box center [87, 204] width 91 height 70
click at [170, 144] on span "User message text color" at bounding box center [138, 146] width 112 height 7
click at [93, 152] on button "User message text color" at bounding box center [87, 157] width 10 height 10
click at [91, 133] on button "User message background color" at bounding box center [87, 132] width 10 height 10
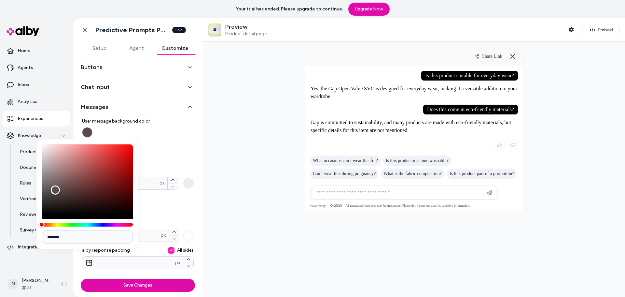
click at [188, 107] on icon "button" at bounding box center [190, 107] width 4 height 2
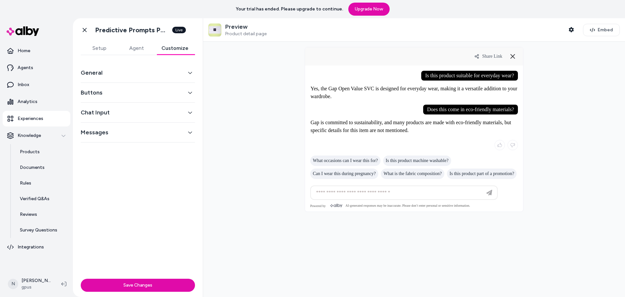
click at [187, 131] on button "Messages" at bounding box center [138, 132] width 114 height 9
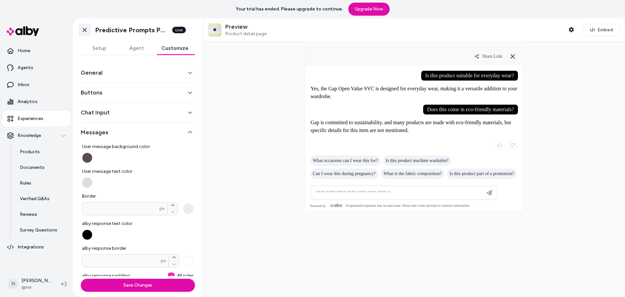
click at [85, 30] on icon at bounding box center [85, 30] width 4 height 4
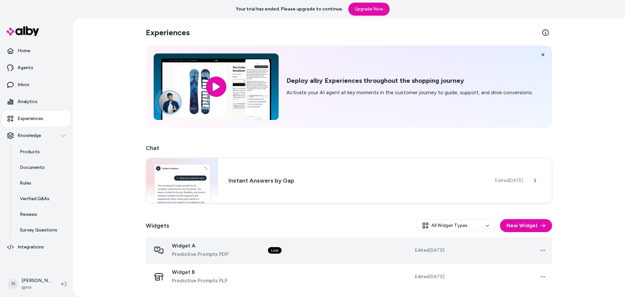
click at [257, 253] on div "Widget A Predictive Prompts PDP" at bounding box center [204, 250] width 107 height 16
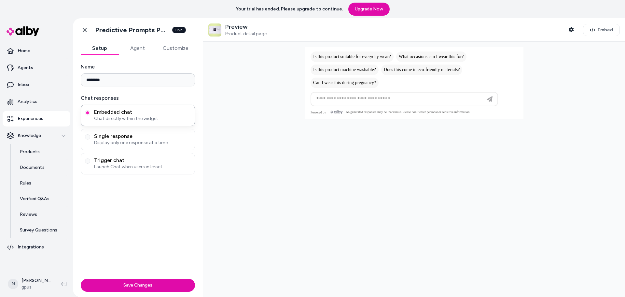
click at [168, 46] on button "Customize" at bounding box center [175, 48] width 39 height 13
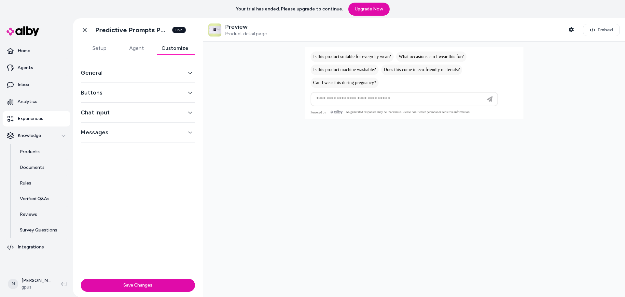
click at [153, 221] on div "General Buttons Chat Input Messages" at bounding box center [138, 165] width 130 height 221
click at [154, 200] on div "General Buttons Chat Input Messages" at bounding box center [138, 165] width 130 height 221
click at [23, 83] on p "Inbox" at bounding box center [24, 84] width 12 height 7
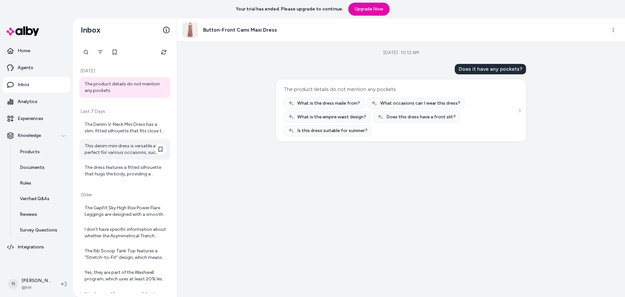
click at [117, 145] on div "This denim mini dress is versatile and perfect for various occasions, such as c…" at bounding box center [126, 149] width 82 height 13
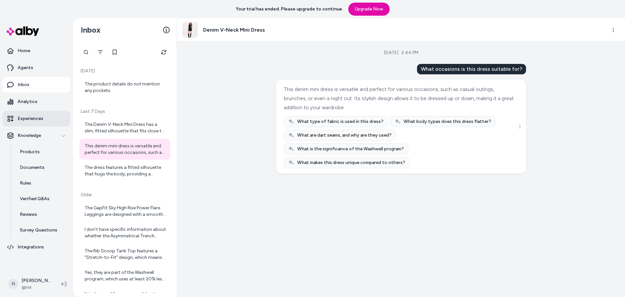
click at [29, 121] on p "Experiences" at bounding box center [31, 118] width 26 height 7
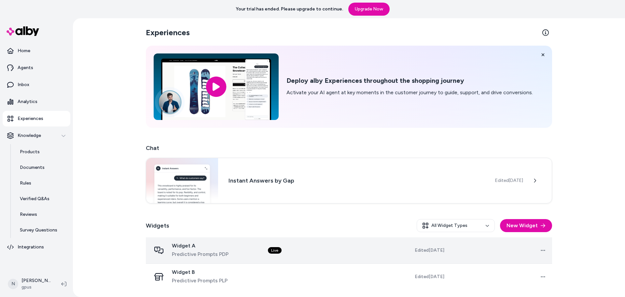
click at [167, 256] on div "Widget A Predictive Prompts PDP" at bounding box center [204, 250] width 107 height 16
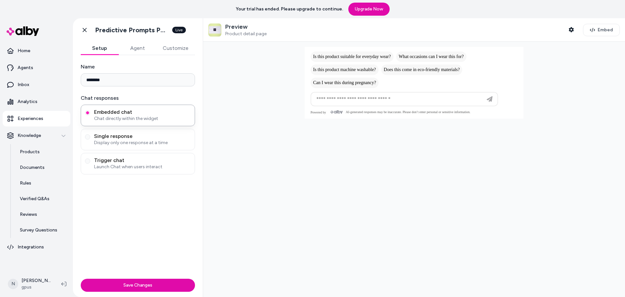
click at [169, 51] on button "Customize" at bounding box center [175, 48] width 39 height 13
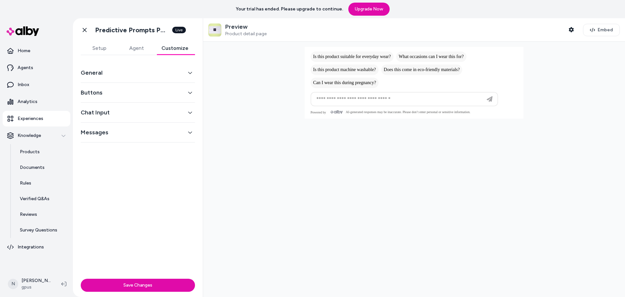
click at [139, 81] on div "General" at bounding box center [138, 73] width 114 height 20
click at [131, 93] on button "Buttons" at bounding box center [138, 92] width 114 height 9
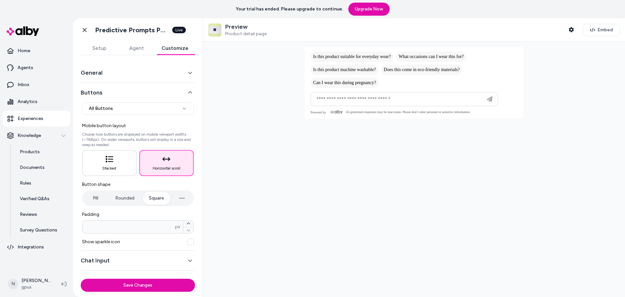
click at [134, 73] on button "General" at bounding box center [138, 72] width 114 height 9
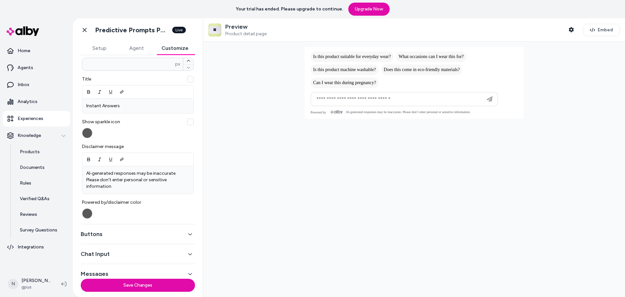
scroll to position [203, 0]
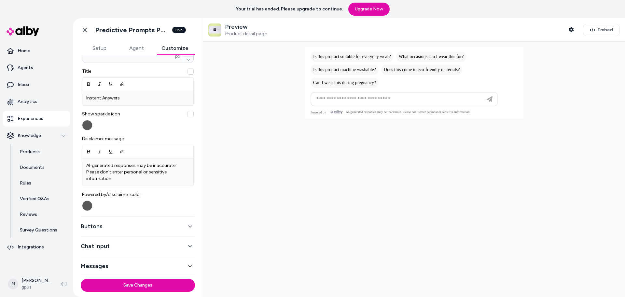
click at [139, 265] on button "Messages" at bounding box center [138, 265] width 114 height 9
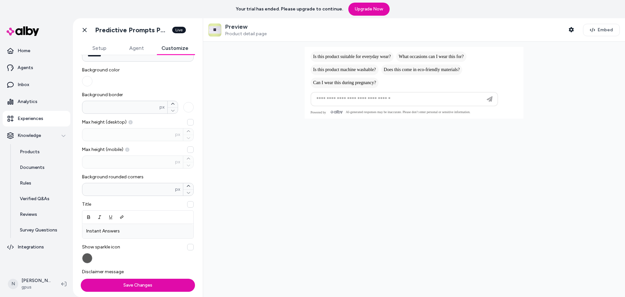
scroll to position [25, 0]
